Goal: Navigation & Orientation: Understand site structure

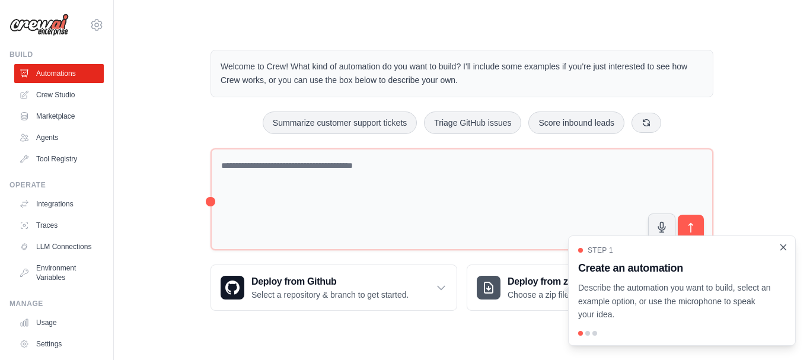
click at [784, 247] on icon "Close walkthrough" at bounding box center [783, 246] width 5 height 5
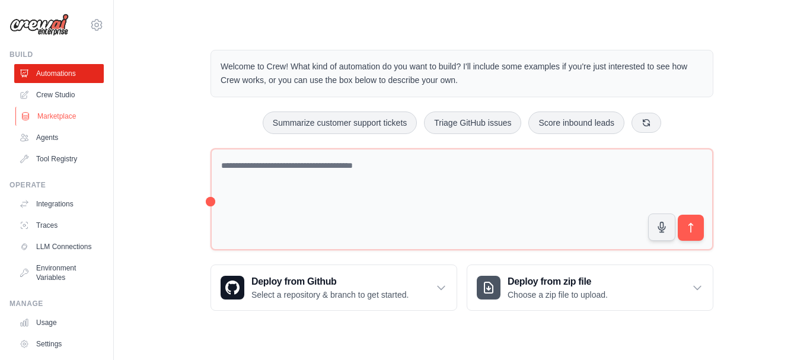
click at [67, 114] on link "Marketplace" at bounding box center [60, 116] width 90 height 19
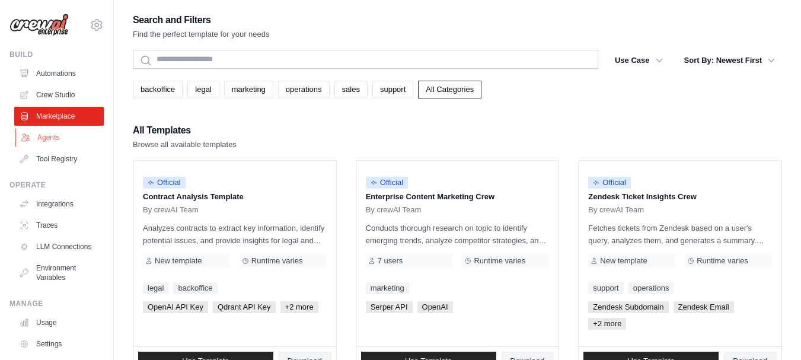
click at [67, 132] on link "Agents" at bounding box center [60, 137] width 90 height 19
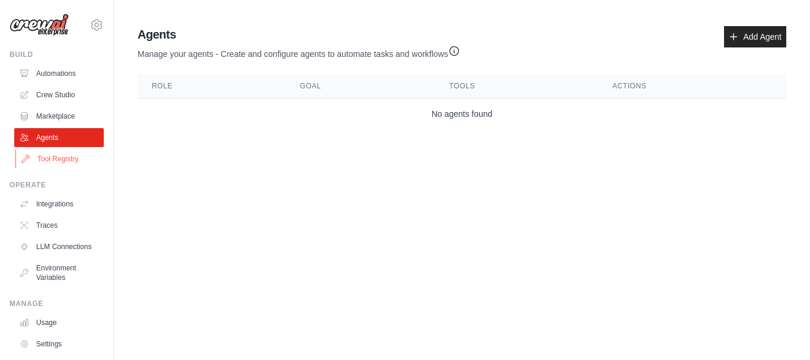
click at [71, 156] on link "Tool Registry" at bounding box center [60, 158] width 90 height 19
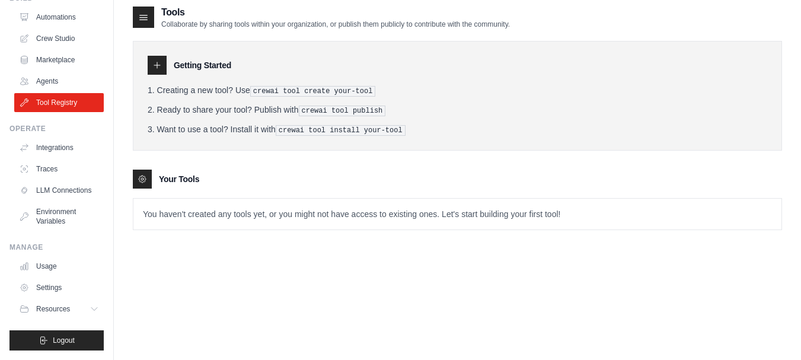
scroll to position [24, 0]
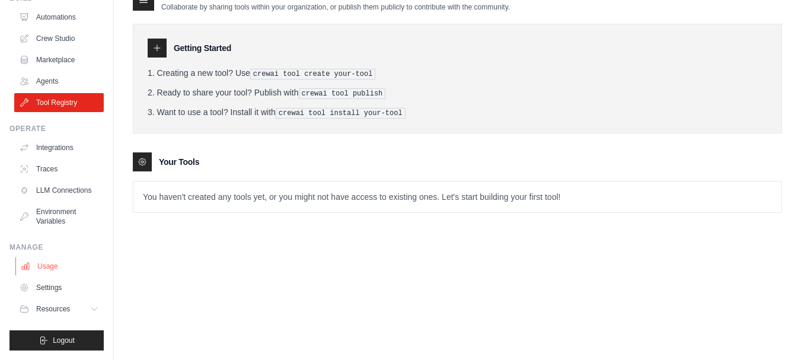
click at [51, 267] on link "Usage" at bounding box center [60, 266] width 90 height 19
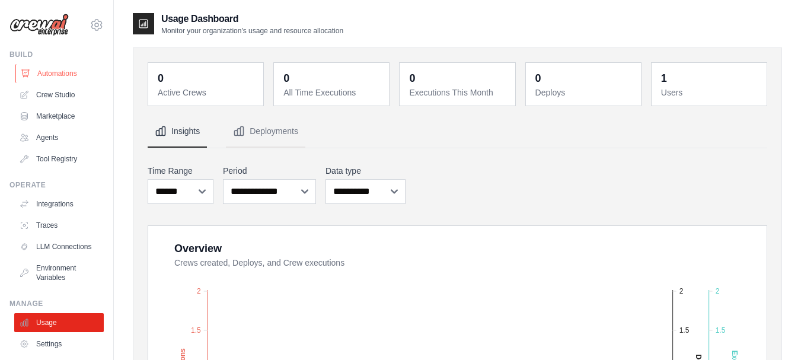
click at [59, 72] on link "Automations" at bounding box center [60, 73] width 90 height 19
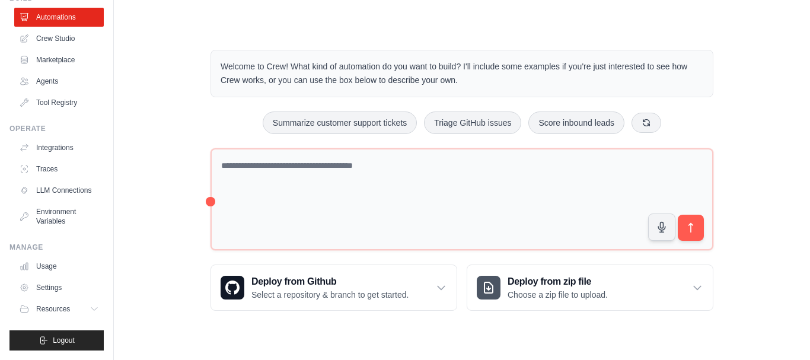
scroll to position [66, 0]
click at [71, 303] on button "Resources" at bounding box center [60, 308] width 90 height 19
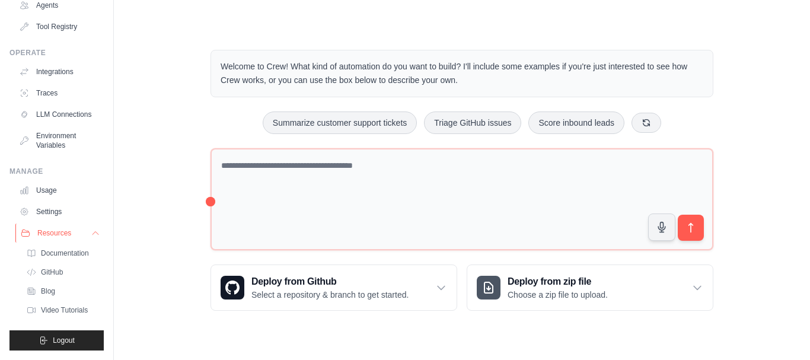
scroll to position [142, 0]
click at [79, 306] on span "Video Tutorials" at bounding box center [65, 309] width 47 height 9
